Goal: Find specific page/section: Find specific page/section

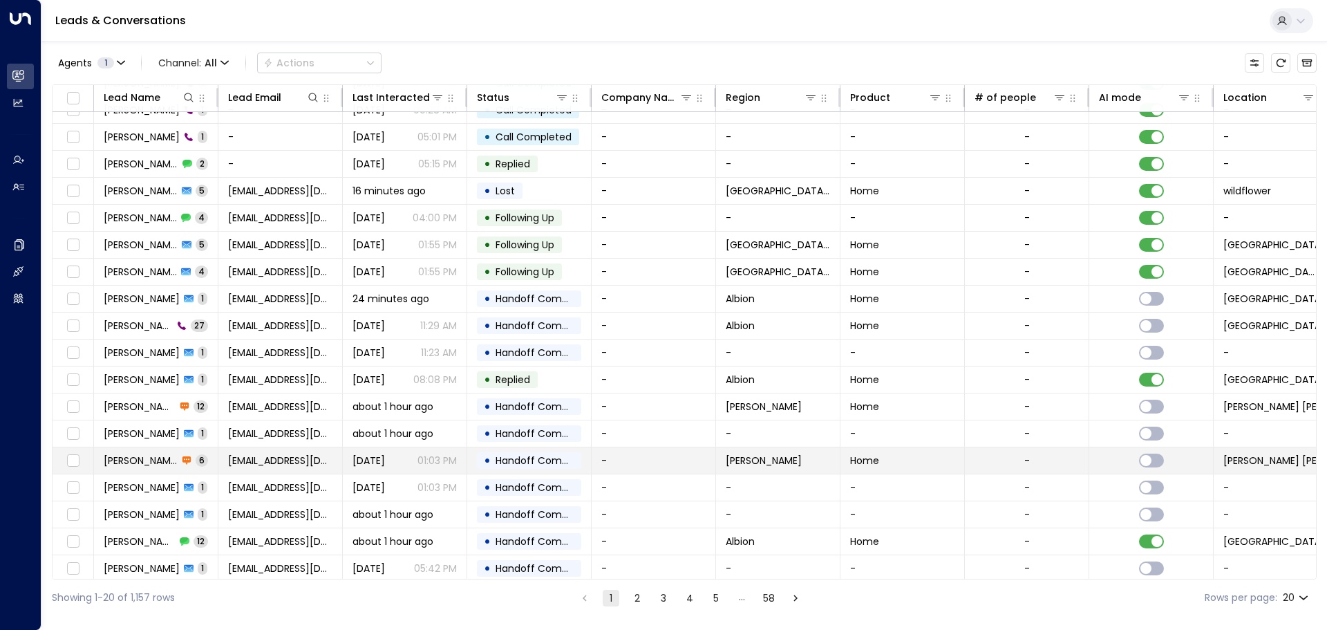
scroll to position [77, 0]
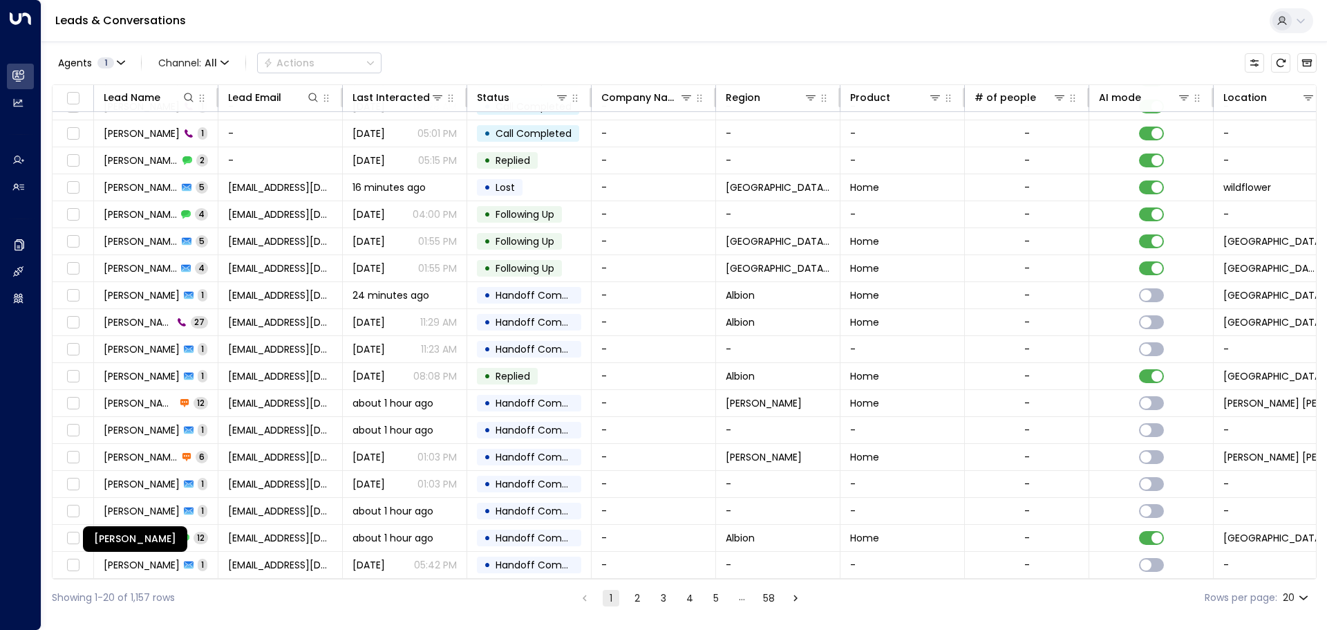
click at [124, 532] on div "[PERSON_NAME]" at bounding box center [135, 539] width 104 height 26
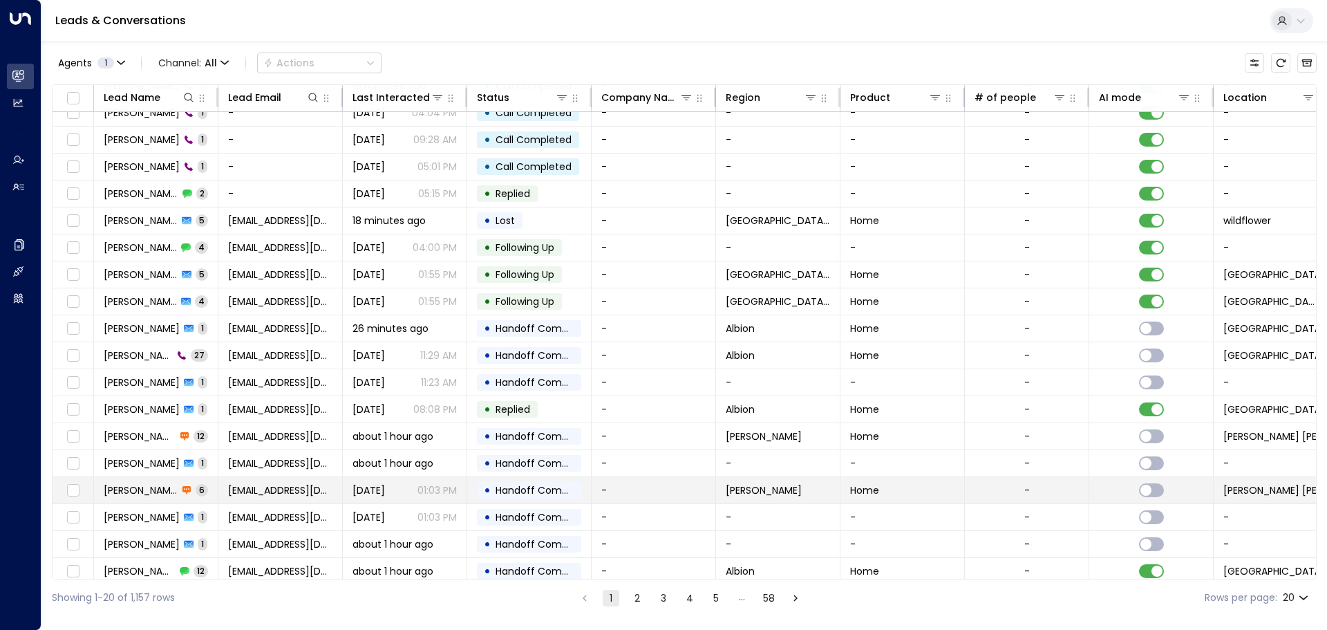
scroll to position [77, 0]
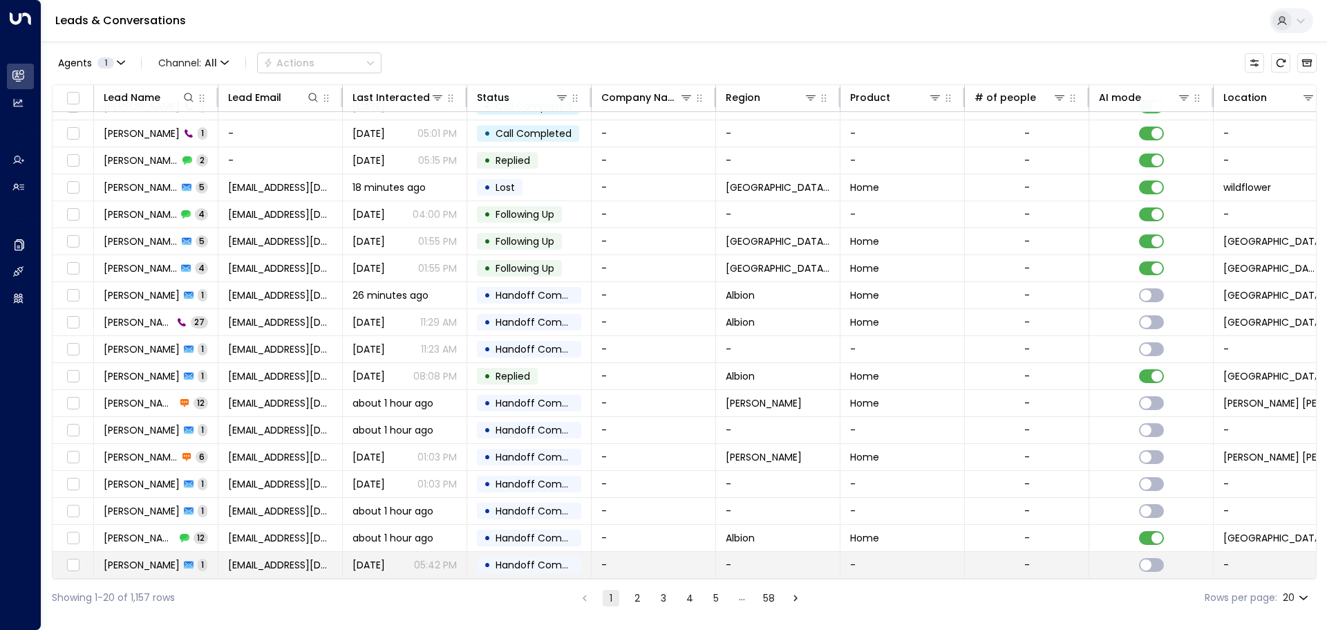
click at [129, 551] on td "[PERSON_NAME] 1" at bounding box center [156, 564] width 124 height 26
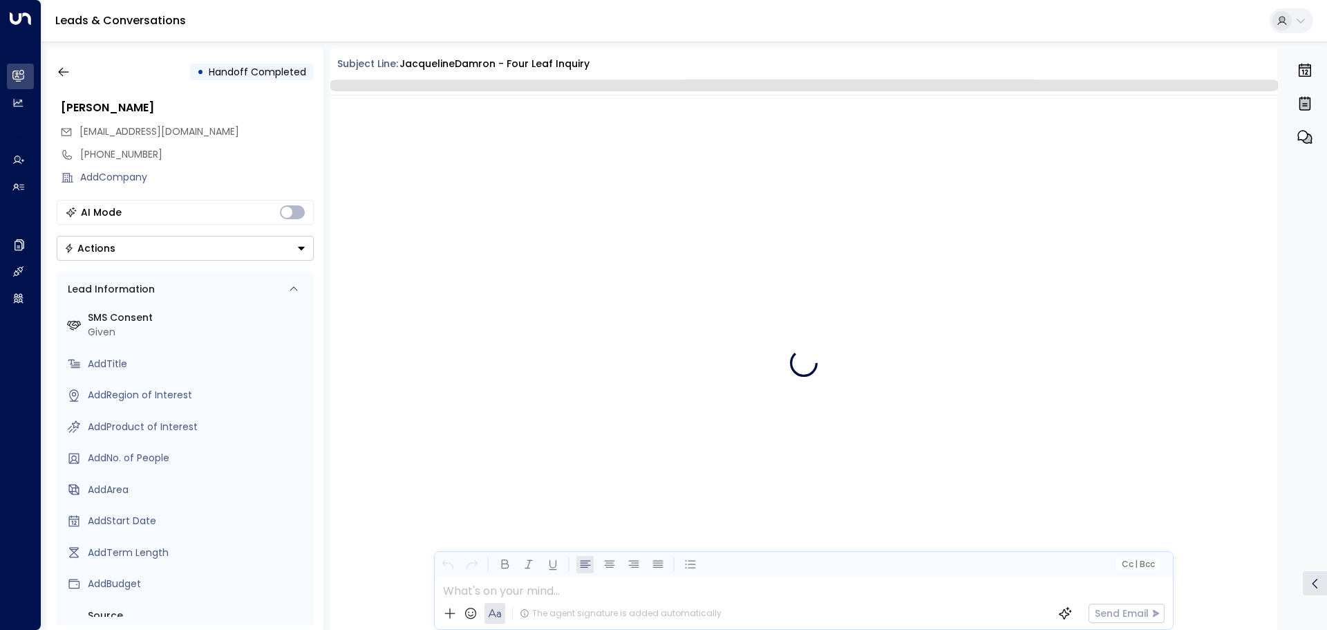
scroll to position [3626, 0]
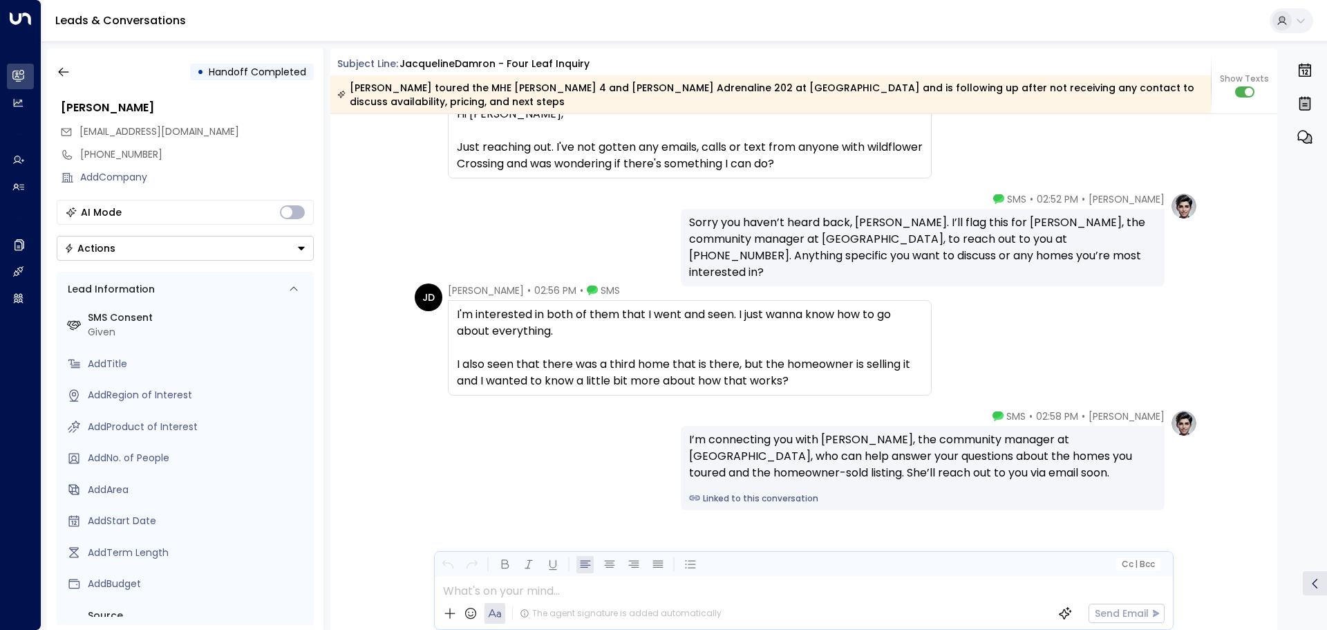
click at [398, 62] on div "Subject Line: JacquelineDamron - Four Leaf Inquiry" at bounding box center [774, 64] width 874 height 15
copy div "JacquelineDamron"
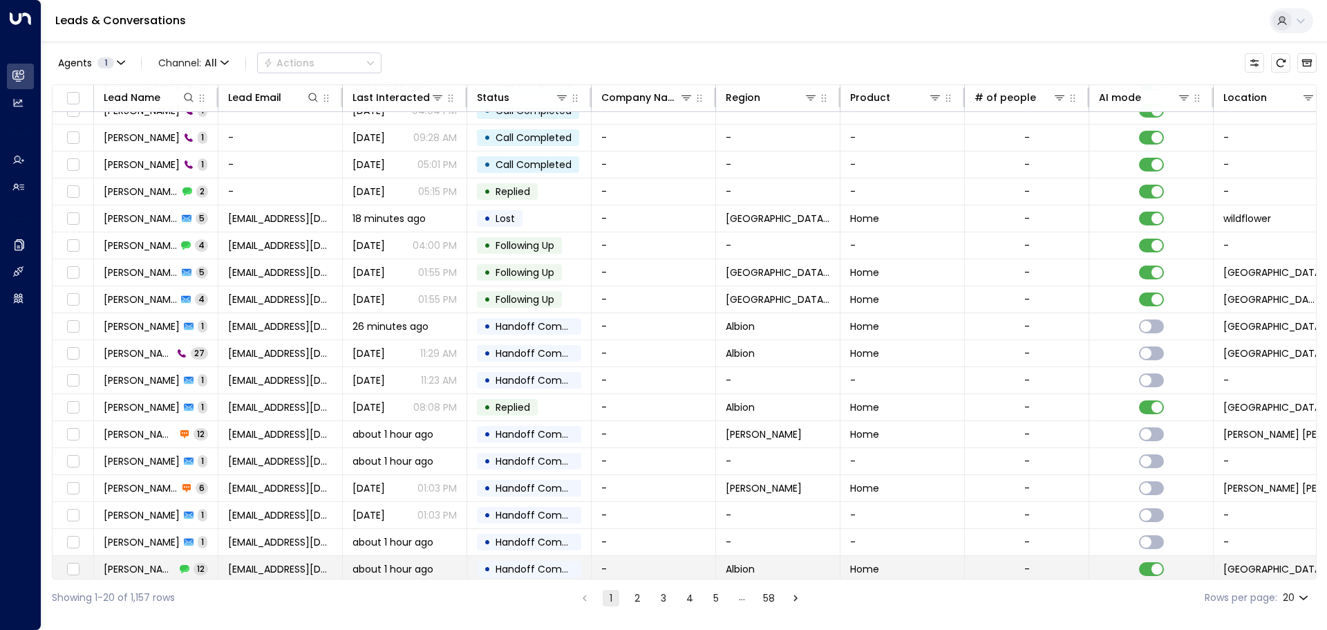
scroll to position [77, 0]
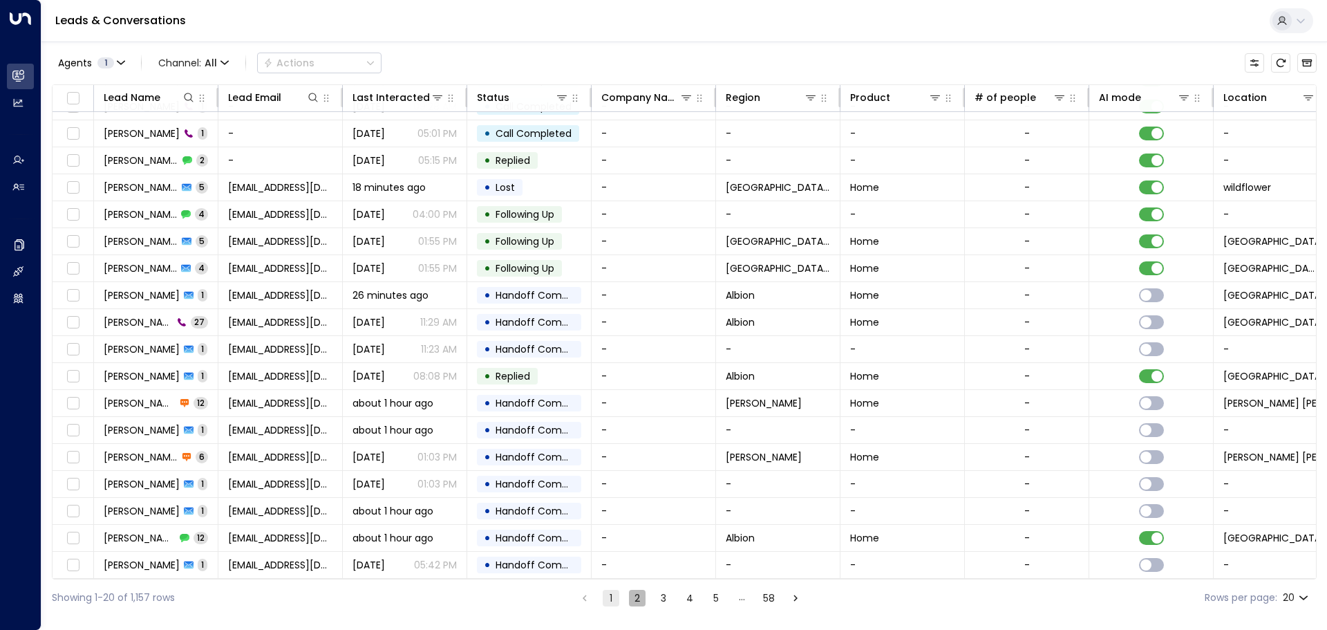
click at [643, 600] on button "2" at bounding box center [637, 597] width 17 height 17
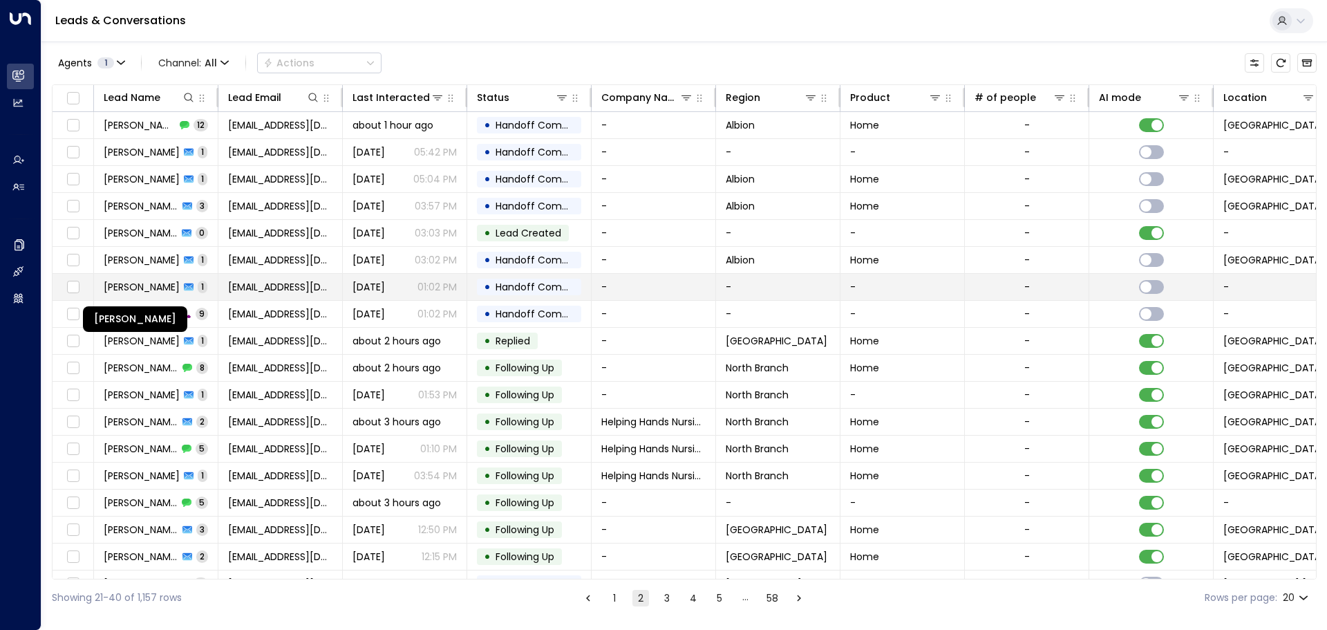
click at [133, 287] on span "[PERSON_NAME]" at bounding box center [142, 287] width 76 height 14
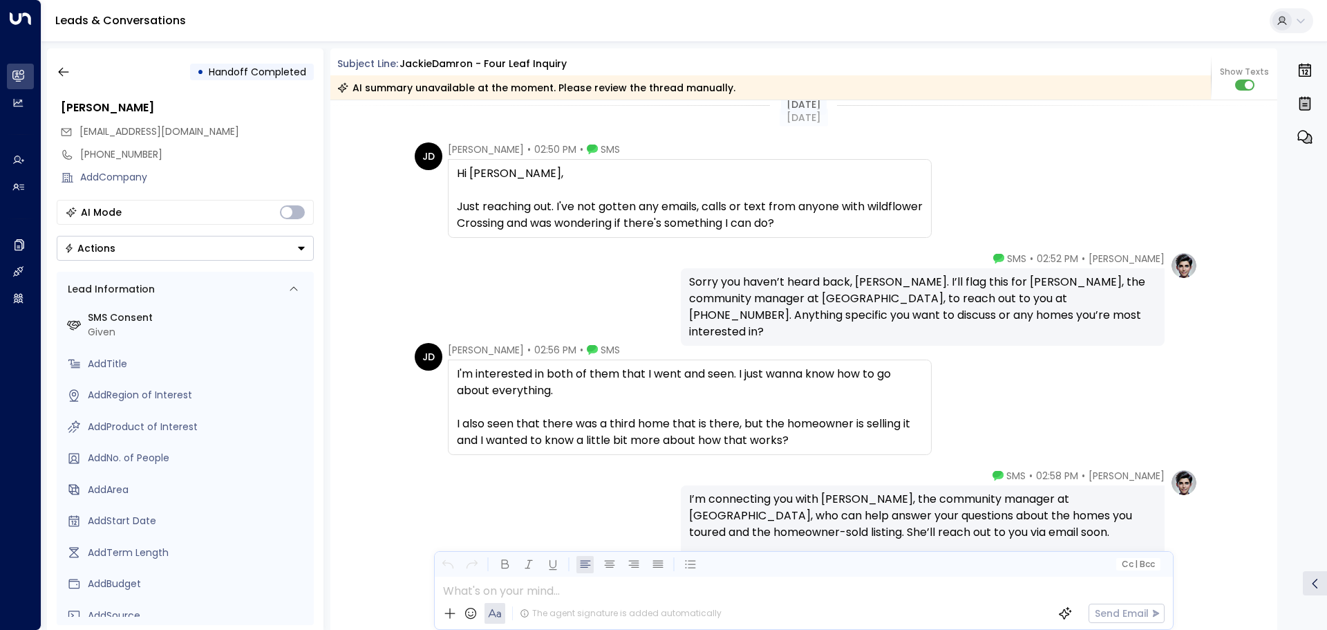
scroll to position [3108, 0]
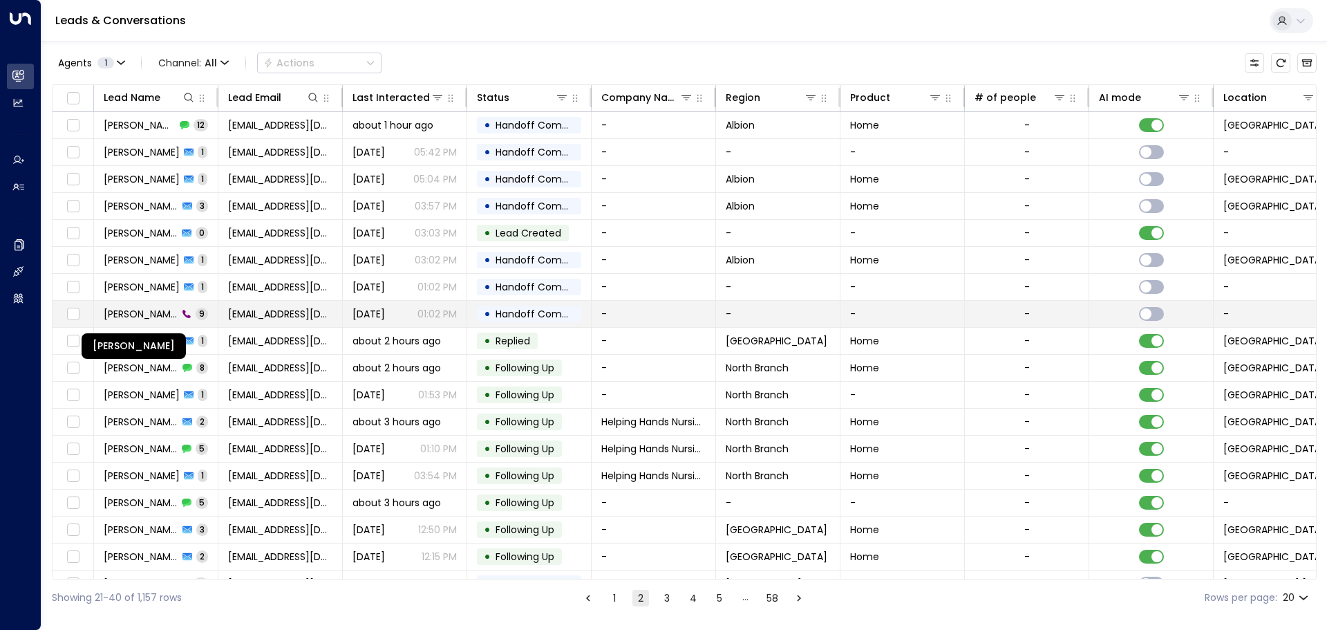
click at [146, 310] on span "[PERSON_NAME]" at bounding box center [141, 314] width 74 height 14
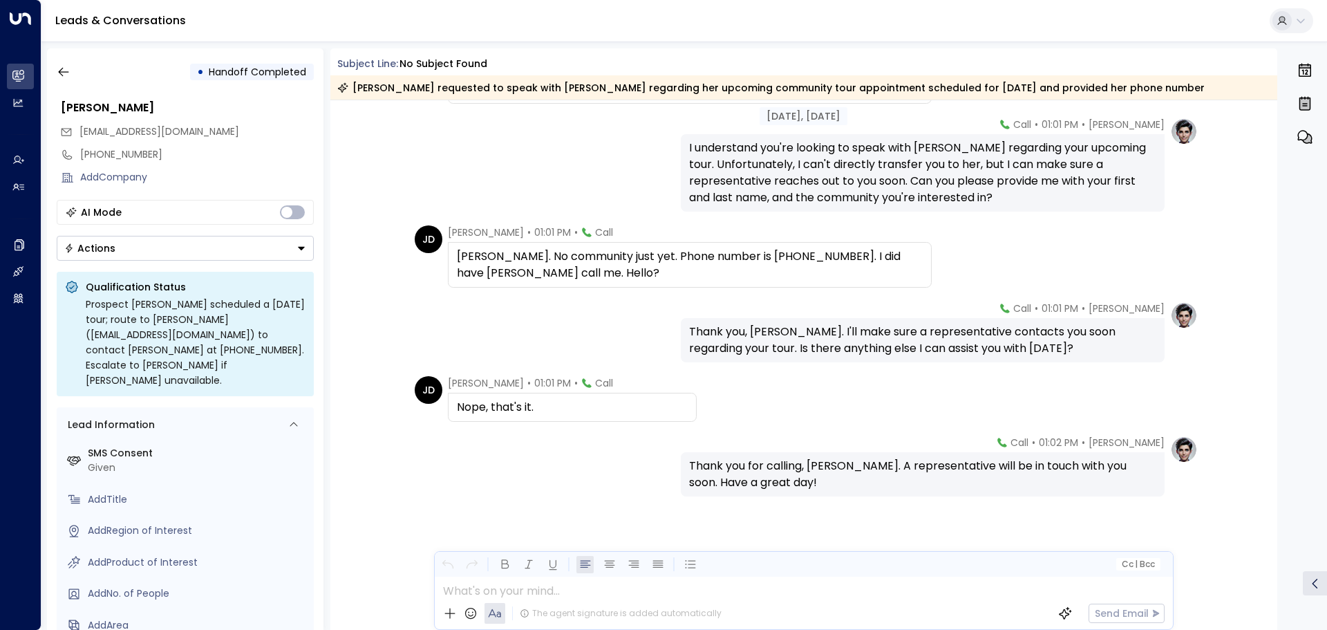
scroll to position [317, 0]
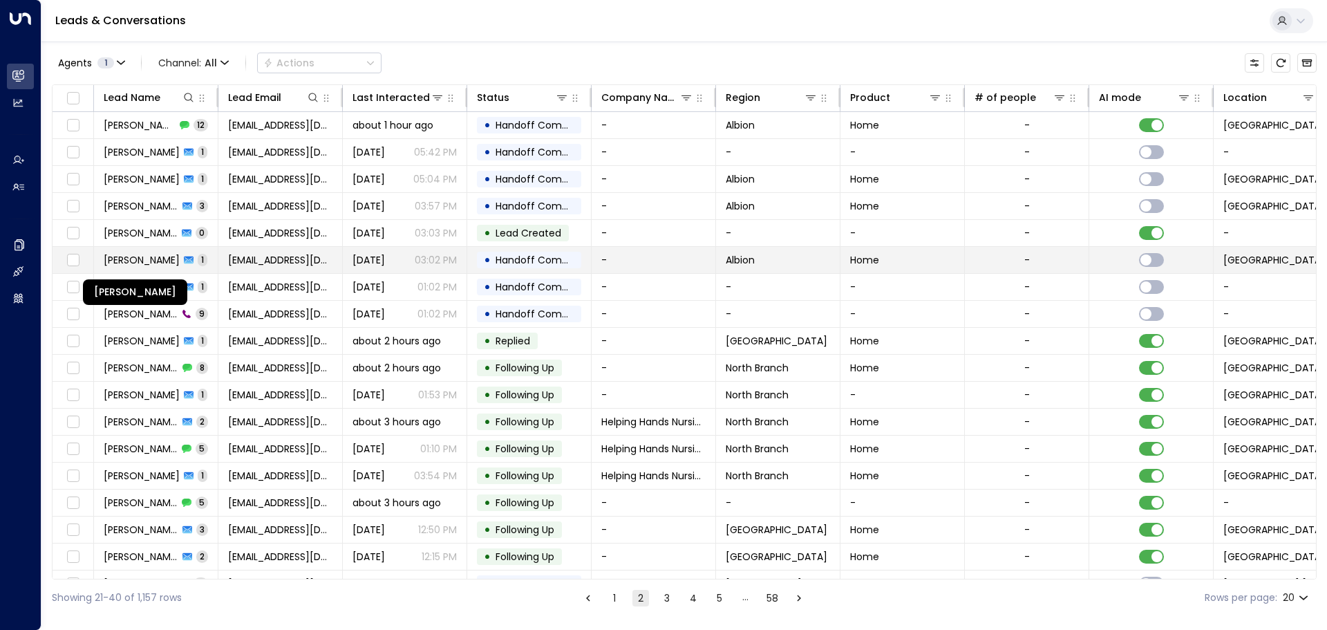
click at [142, 253] on span "[PERSON_NAME]" at bounding box center [142, 260] width 76 height 14
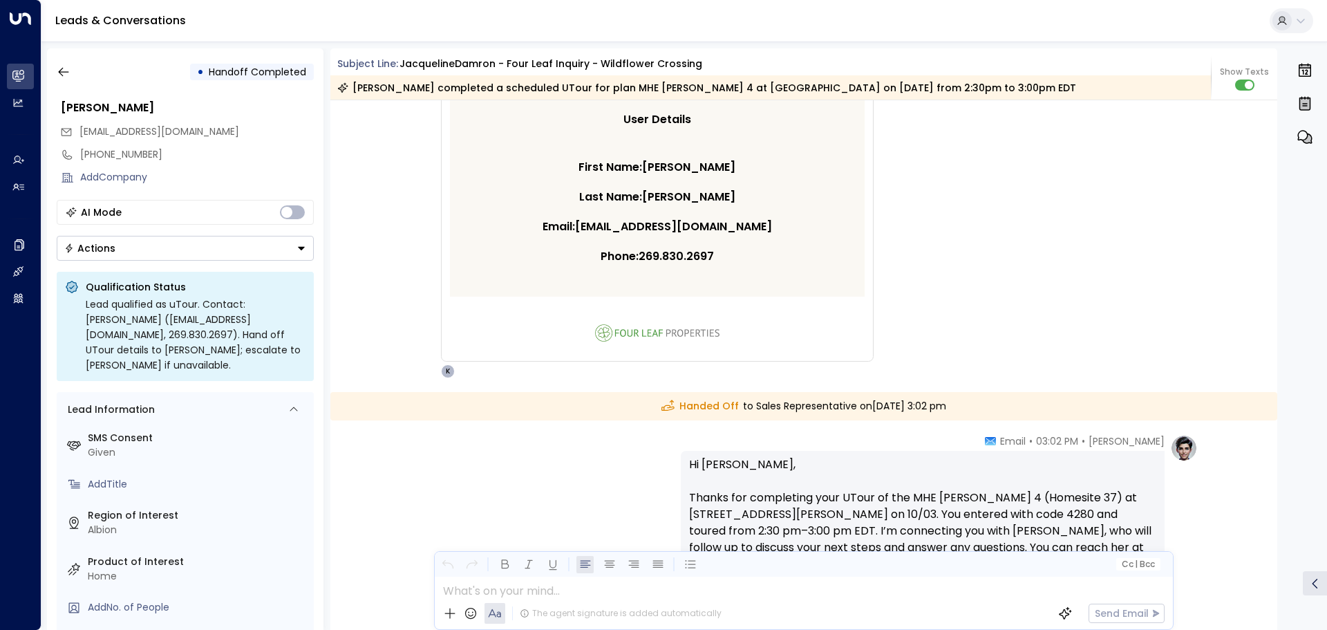
scroll to position [1597, 0]
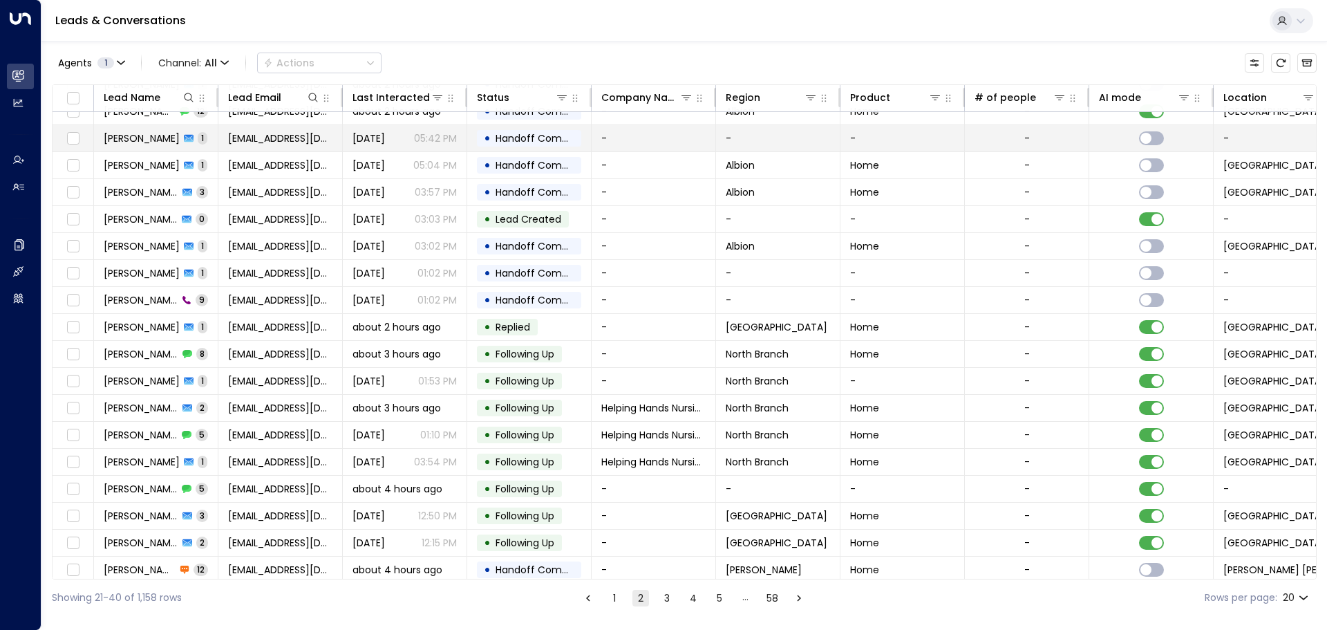
scroll to position [77, 0]
